Goal: Transaction & Acquisition: Purchase product/service

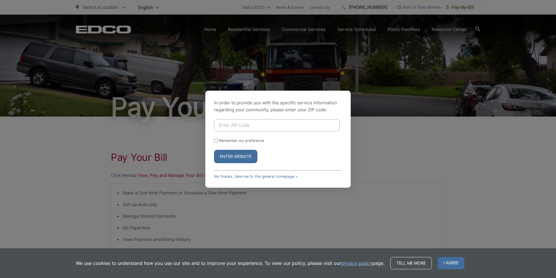
drag, startPoint x: 248, startPoint y: 121, endPoint x: 244, endPoint y: 126, distance: 6.4
click at [248, 121] on input "Enter ZIP Code" at bounding box center [277, 125] width 126 height 12
click at [214, 150] on button "Enter Website" at bounding box center [235, 156] width 43 height 13
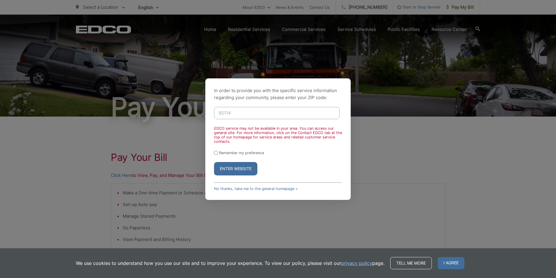
type input "92114"
click at [214, 162] on button "Enter Website" at bounding box center [235, 168] width 43 height 13
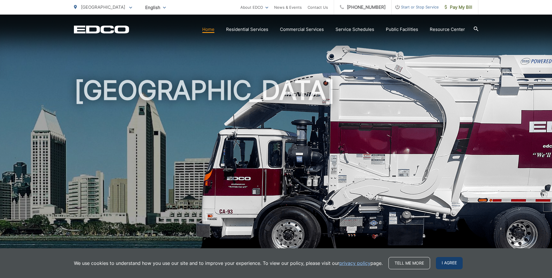
click at [449, 261] on span "I agree" at bounding box center [449, 263] width 27 height 12
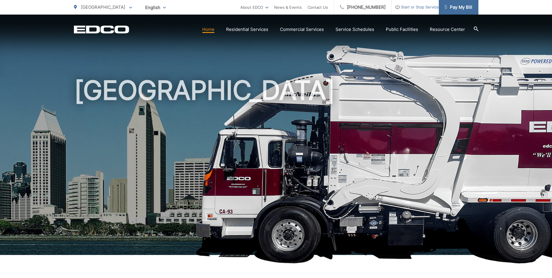
click at [465, 7] on span "Pay My Bill" at bounding box center [459, 7] width 28 height 7
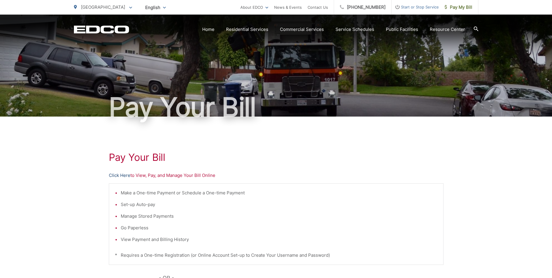
click at [122, 176] on link "Click Here" at bounding box center [120, 175] width 22 height 7
